Goal: Task Accomplishment & Management: Use online tool/utility

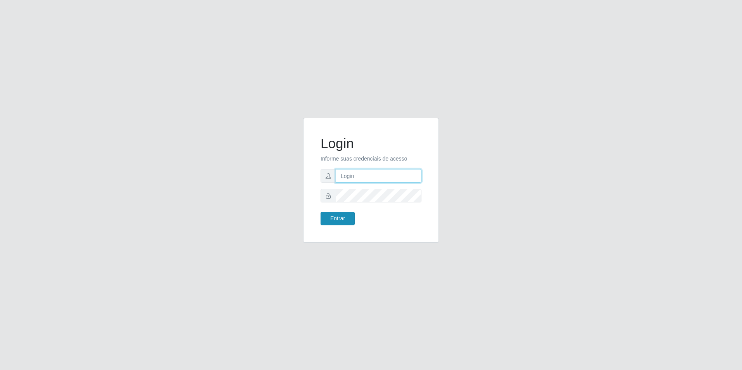
type input "[EMAIL_ADDRESS][DOMAIN_NAME]"
click at [344, 221] on button "Entrar" at bounding box center [338, 219] width 34 height 14
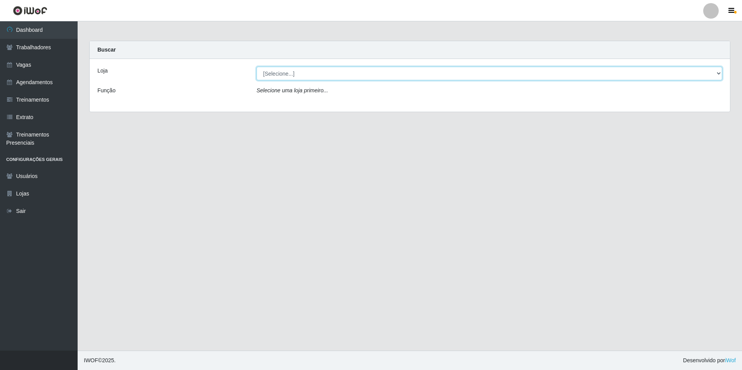
click at [287, 73] on select "[Selecione...] [GEOGRAPHIC_DATA] - [GEOGRAPHIC_DATA] [GEOGRAPHIC_DATA] - [GEOGR…" at bounding box center [490, 74] width 466 height 14
select select "506"
click at [257, 67] on select "[Selecione...] [GEOGRAPHIC_DATA] - [GEOGRAPHIC_DATA] [GEOGRAPHIC_DATA] - [GEOGR…" at bounding box center [490, 74] width 466 height 14
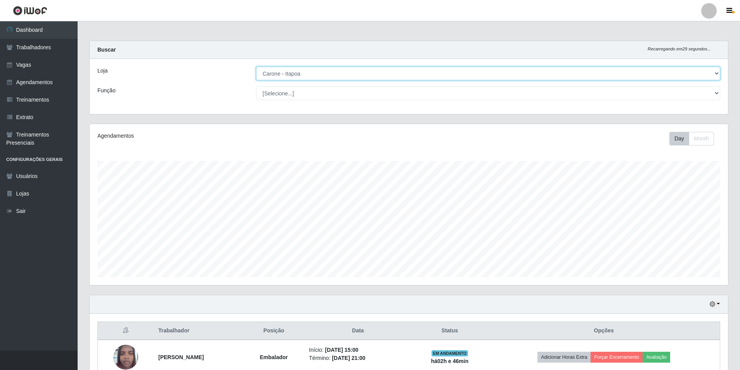
scroll to position [161, 638]
click at [281, 93] on select "[Selecione...] Embalador Embalador + Embalador ++ Repositor Repositor + Reposit…" at bounding box center [488, 94] width 464 height 14
select select "24"
click at [256, 87] on select "[Selecione...] Embalador Embalador + Embalador ++ Repositor Repositor + Reposit…" at bounding box center [488, 94] width 464 height 14
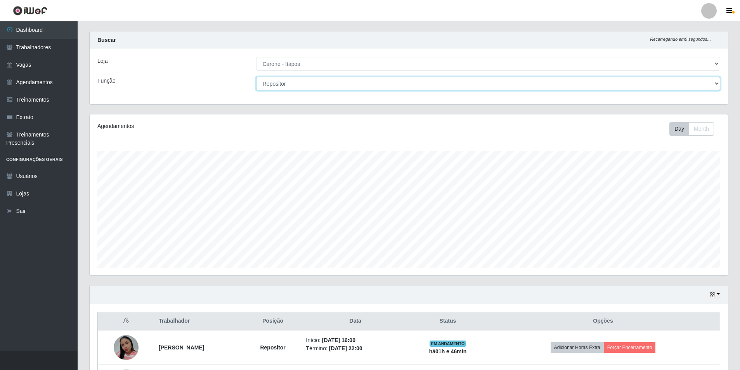
scroll to position [0, 0]
